Goal: Task Accomplishment & Management: Use online tool/utility

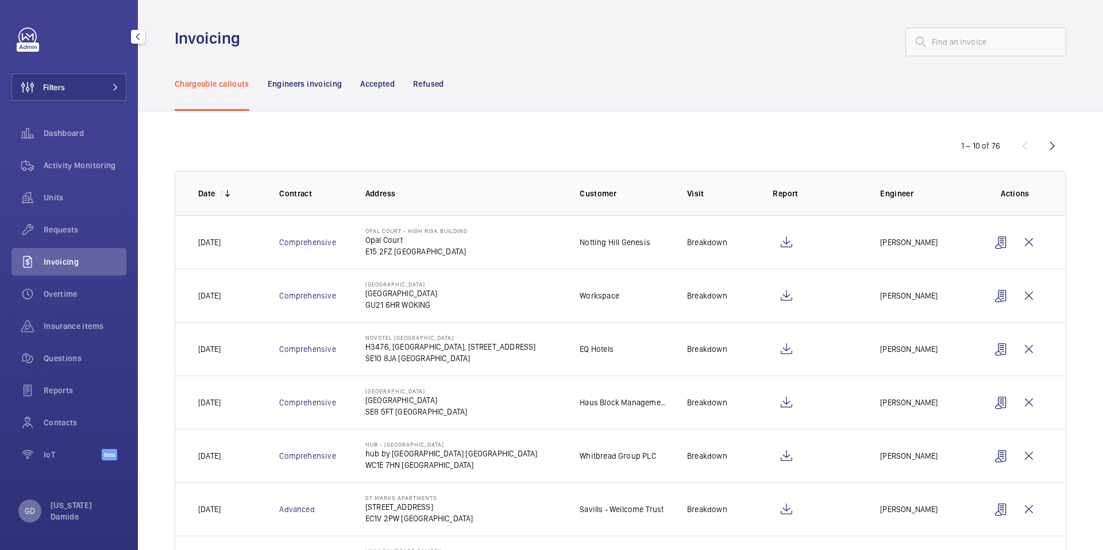
click at [35, 519] on div "GD" at bounding box center [29, 511] width 23 height 23
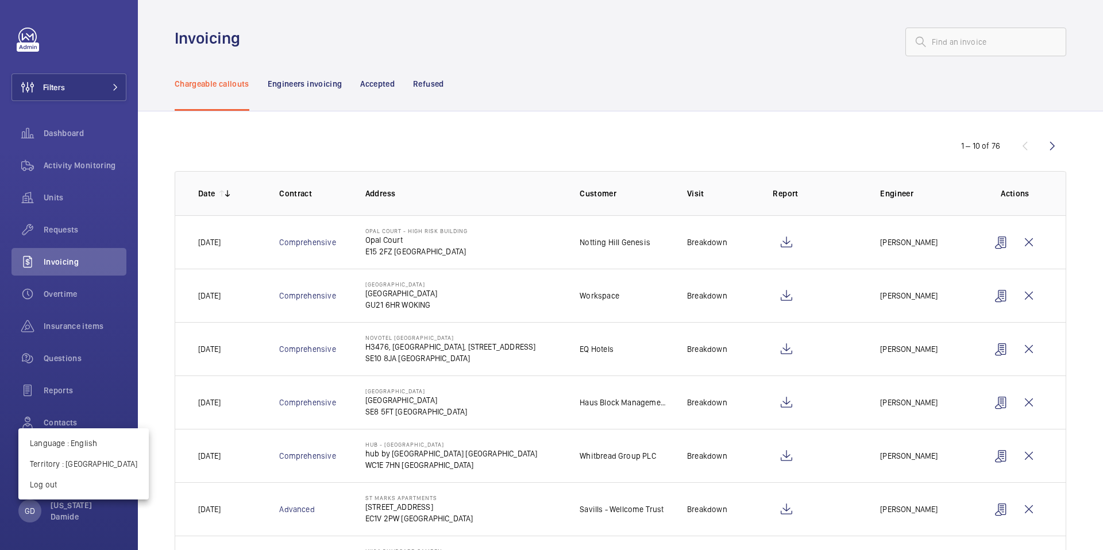
click at [75, 166] on div at bounding box center [551, 275] width 1103 height 550
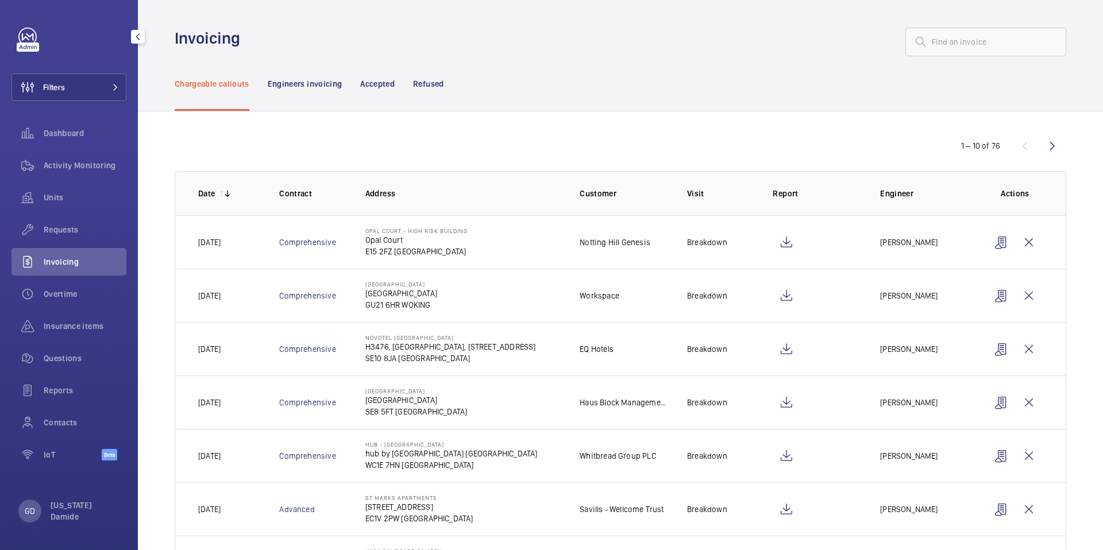
click at [75, 166] on span "Activity Monitoring" at bounding box center [85, 165] width 83 height 11
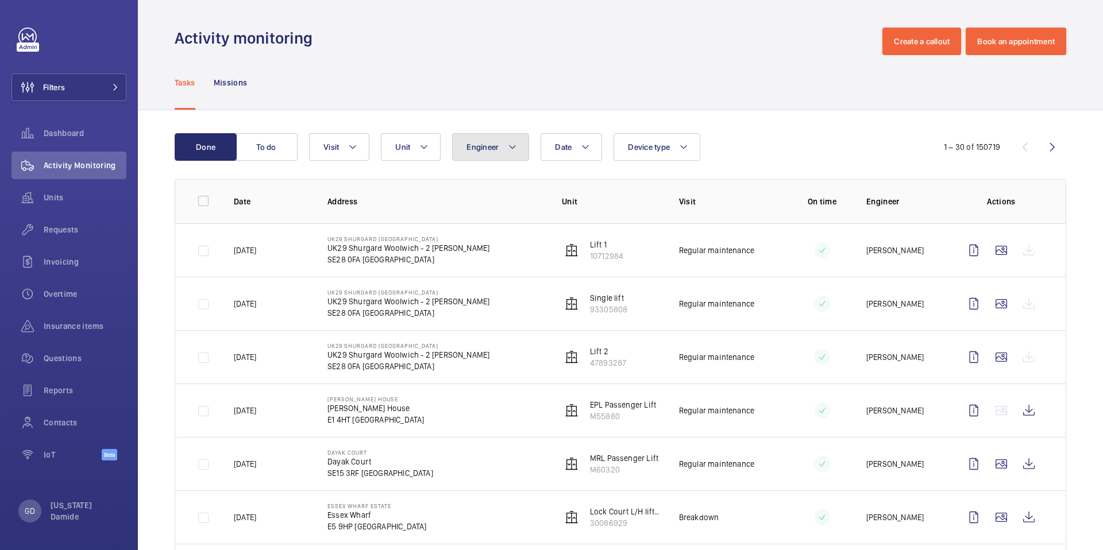
click at [496, 148] on span "Engineer" at bounding box center [482, 146] width 32 height 9
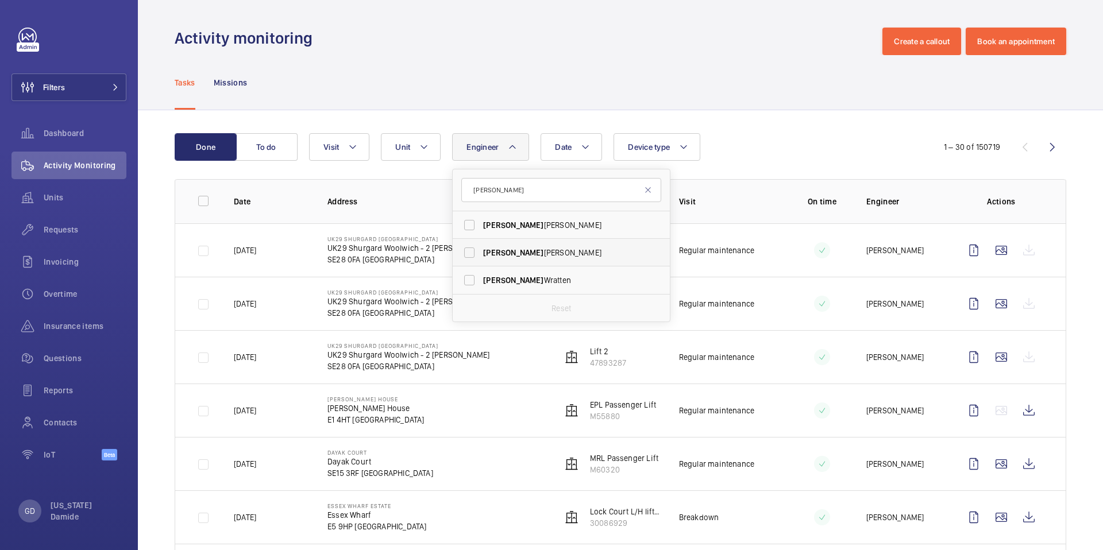
type input "[PERSON_NAME]"
click at [481, 253] on label "[PERSON_NAME]" at bounding box center [553, 253] width 200 height 28
click at [481, 253] on input "[PERSON_NAME]" at bounding box center [469, 252] width 23 height 23
checkbox input "true"
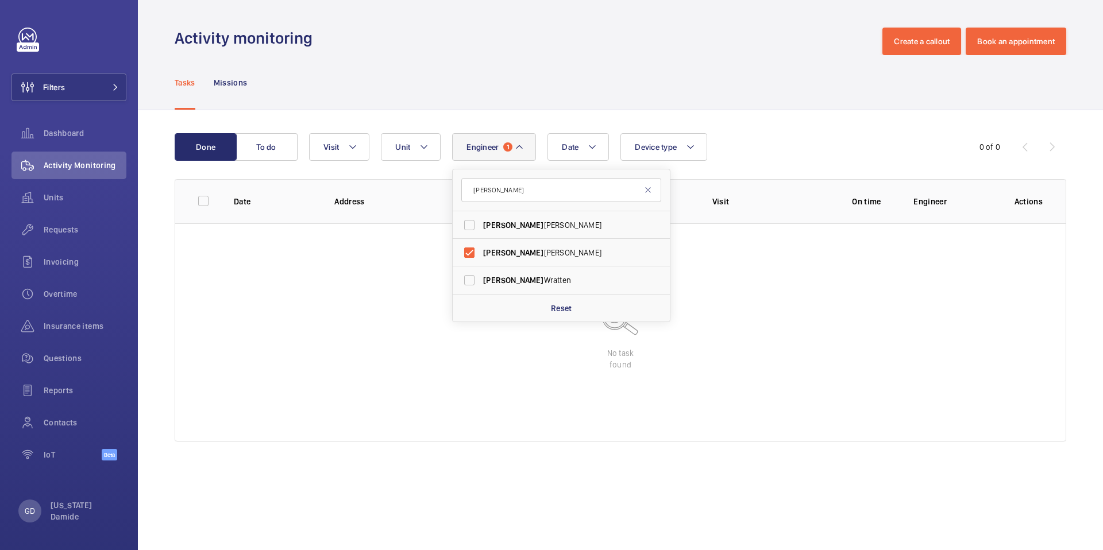
click at [747, 131] on div "Done To do Date Engineer 1 [PERSON_NAME] [PERSON_NAME] [PERSON_NAME] Reset Unit…" at bounding box center [620, 289] width 965 height 359
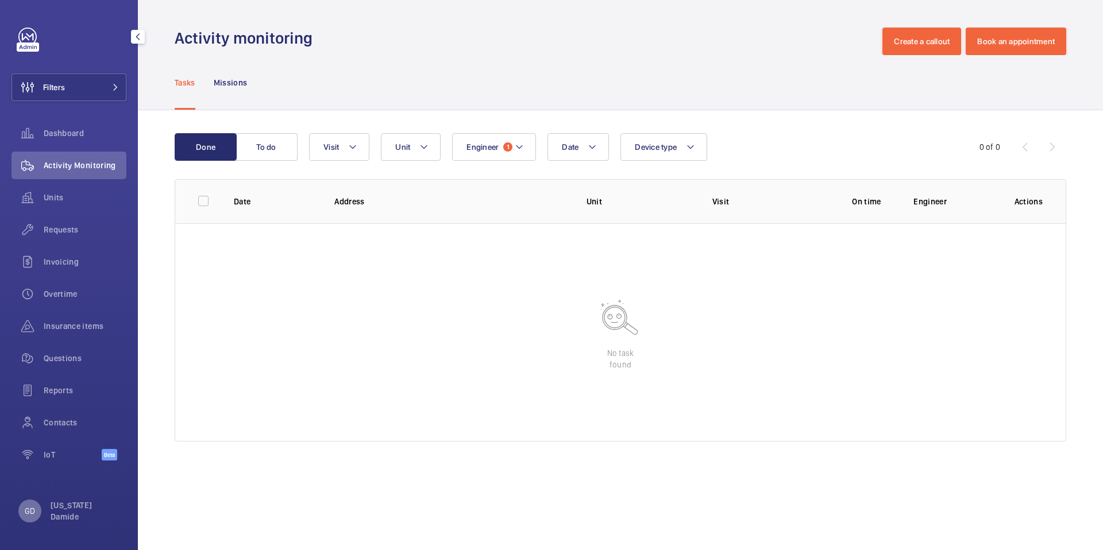
click at [28, 507] on p "GD" at bounding box center [30, 510] width 10 height 11
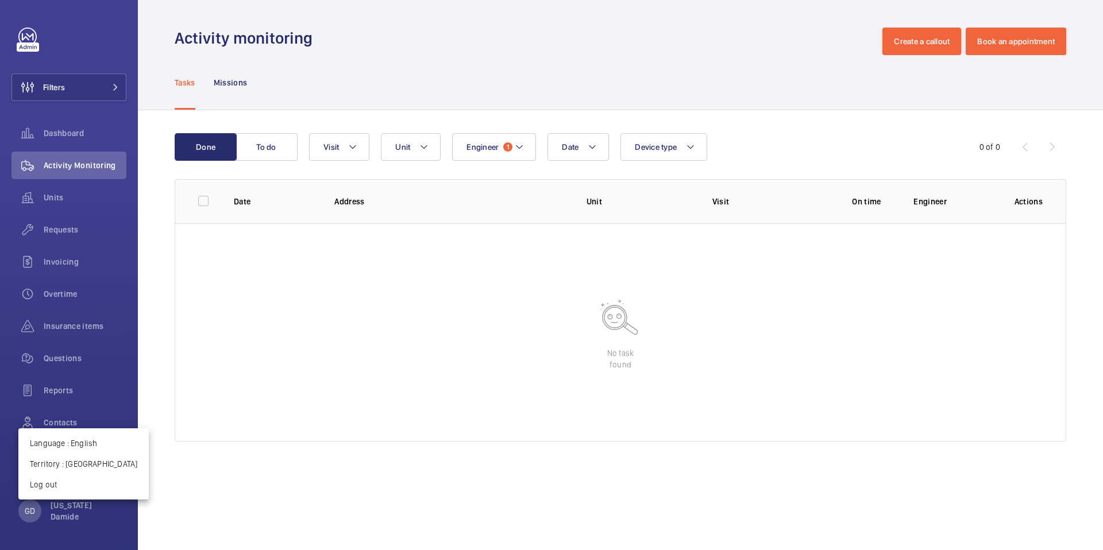
click at [65, 135] on div at bounding box center [551, 275] width 1103 height 550
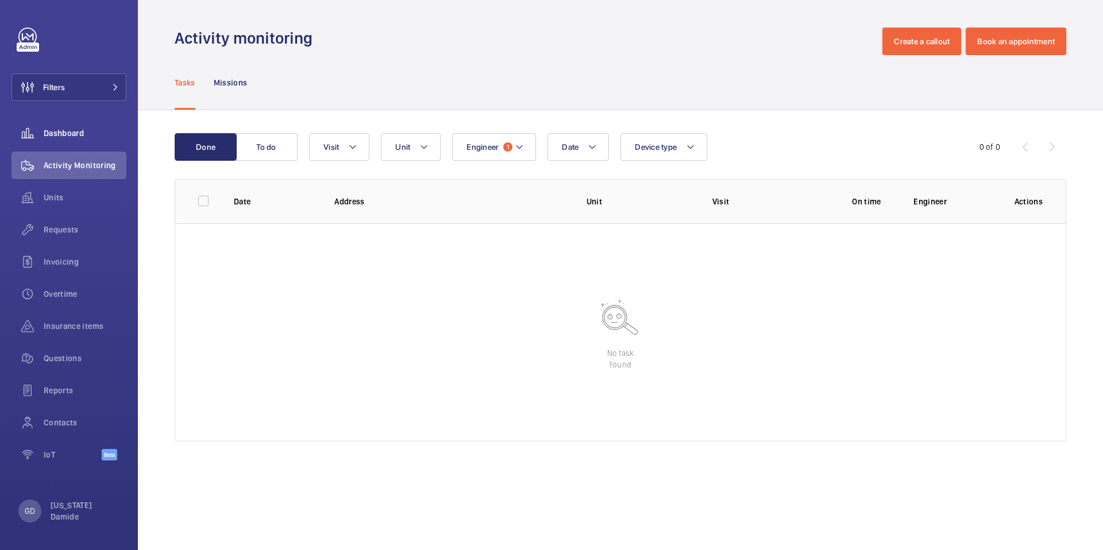
click at [67, 135] on span "Dashboard" at bounding box center [85, 133] width 83 height 11
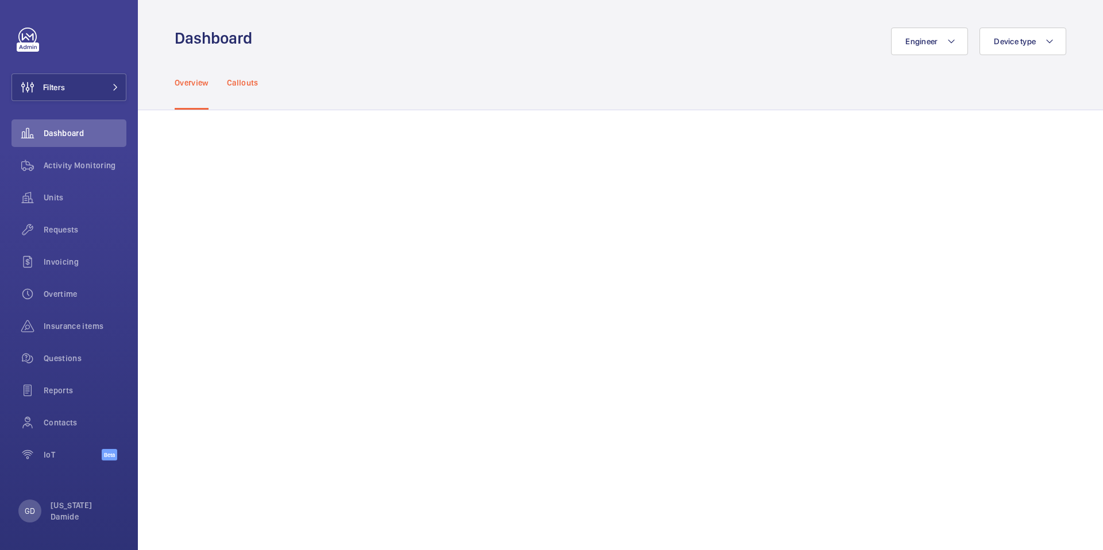
click at [249, 79] on p "Callouts" at bounding box center [243, 82] width 32 height 11
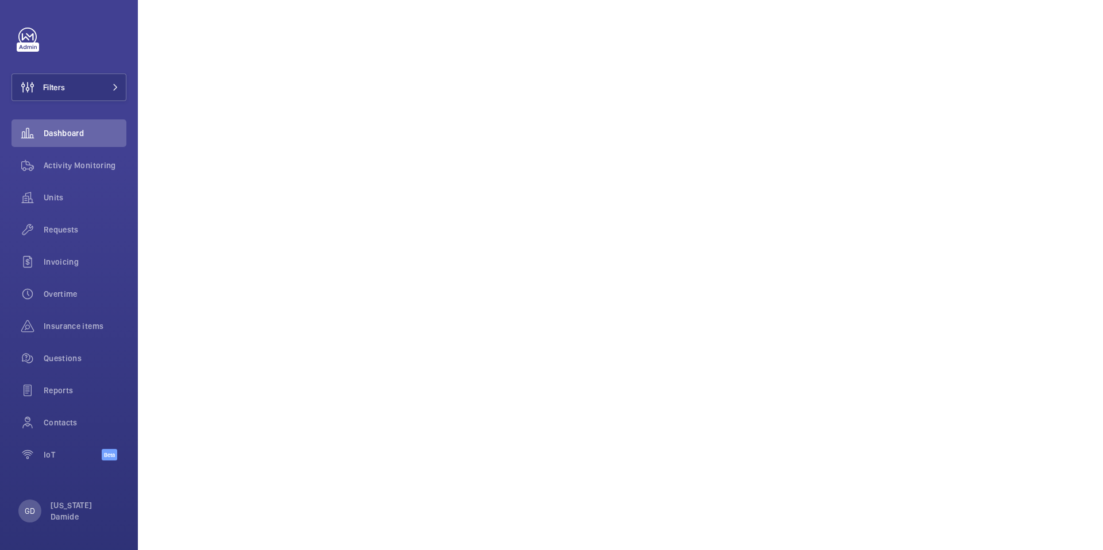
scroll to position [836, 0]
